Goal: Information Seeking & Learning: Learn about a topic

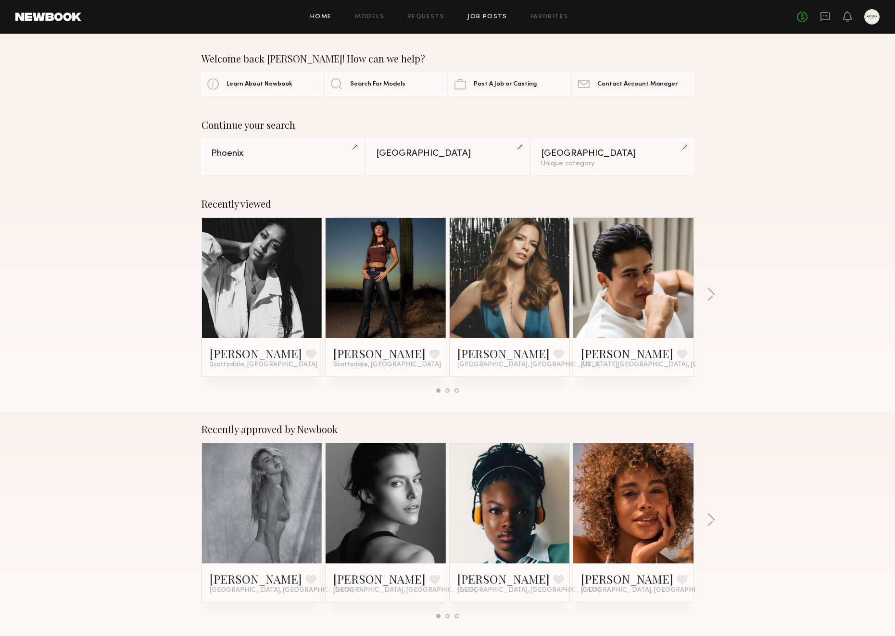
click at [497, 18] on link "Job Posts" at bounding box center [487, 17] width 40 height 6
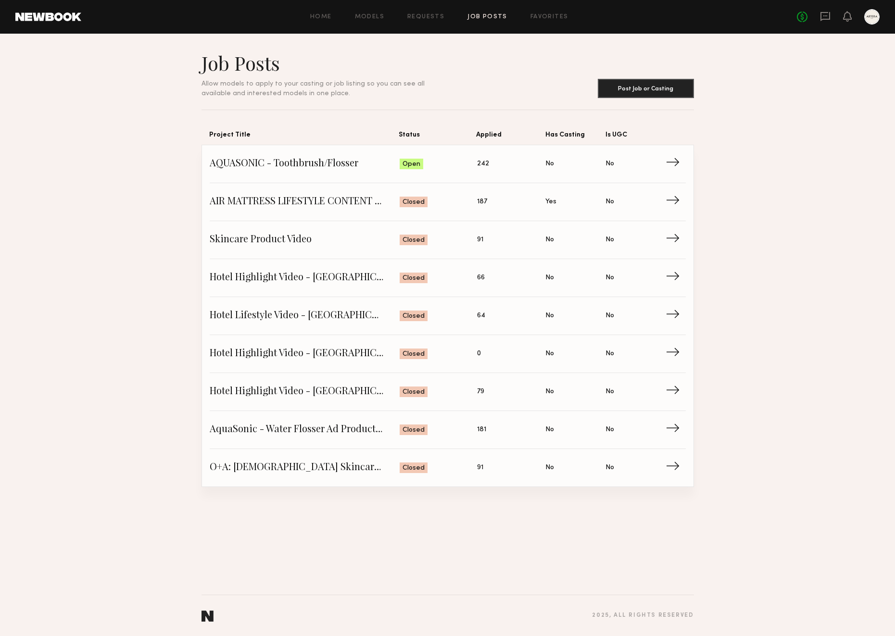
click at [90, 146] on section "Job Posts Allow models to apply to your casting or job listing so you can see a…" at bounding box center [447, 269] width 895 height 436
click at [140, 166] on section "Job Posts Allow models to apply to your casting or job listing so you can see a…" at bounding box center [447, 269] width 895 height 436
click at [108, 182] on section "Job Posts Allow models to apply to your casting or job listing so you can see a…" at bounding box center [447, 269] width 895 height 436
click at [633, 163] on span "Is UGC: No" at bounding box center [635, 164] width 60 height 14
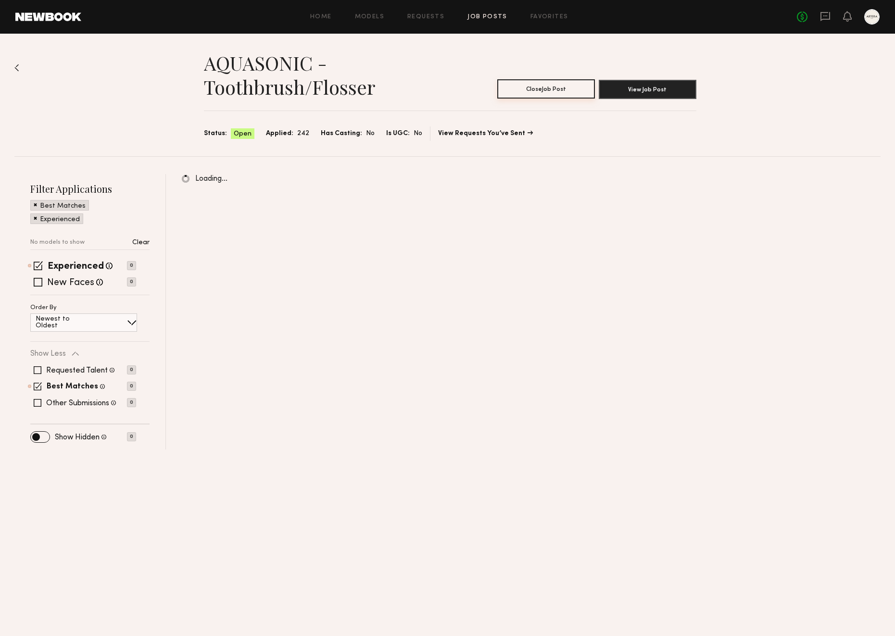
click at [543, 87] on button "Close Job Post" at bounding box center [546, 88] width 98 height 19
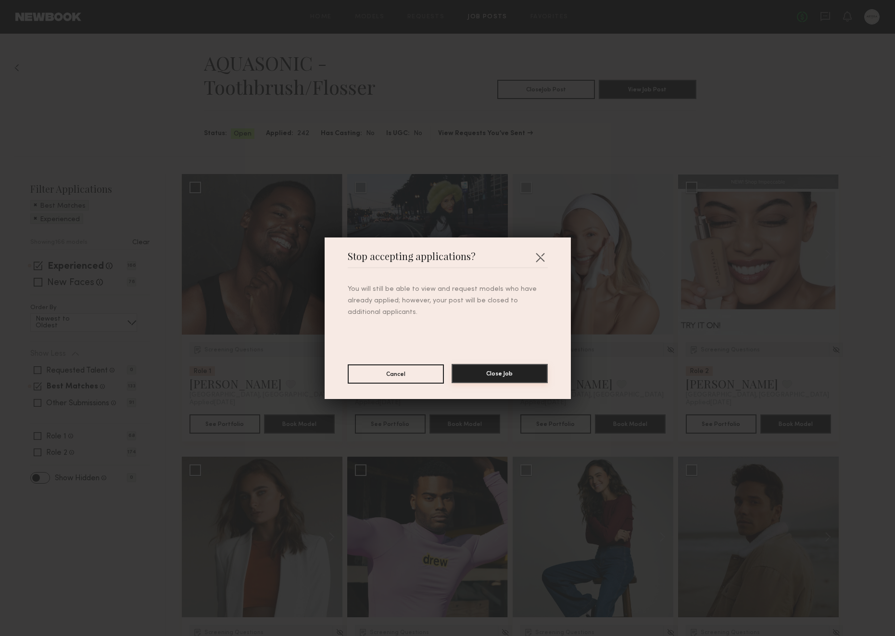
click at [503, 372] on button "Close Job" at bounding box center [499, 373] width 96 height 19
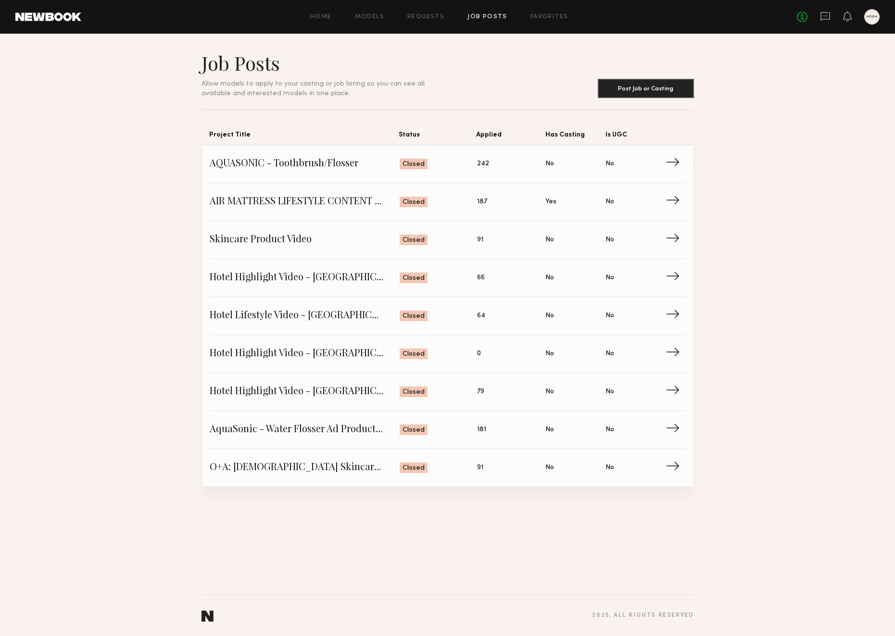
click at [766, 226] on section "Job Posts Allow models to apply to your casting or job listing so you can see a…" at bounding box center [447, 269] width 895 height 436
click at [830, 207] on section "Job Posts Allow models to apply to your casting or job listing so you can see a…" at bounding box center [447, 269] width 895 height 436
